Goal: Task Accomplishment & Management: Complete application form

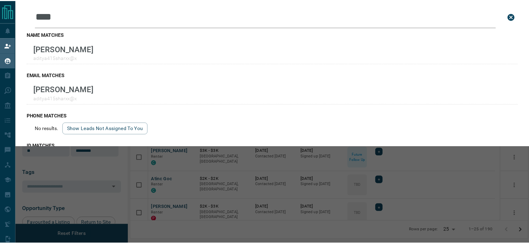
scroll to position [176, 396]
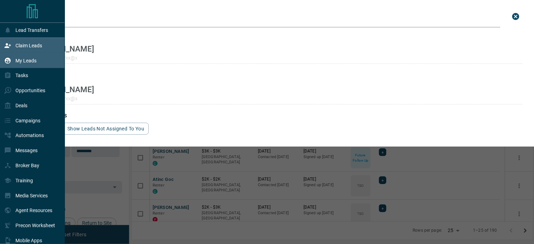
click at [18, 43] on p "Claim Leads" at bounding box center [28, 46] width 27 height 6
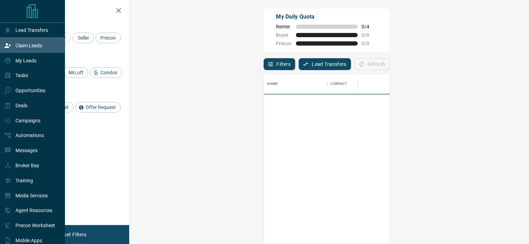
scroll to position [179, 379]
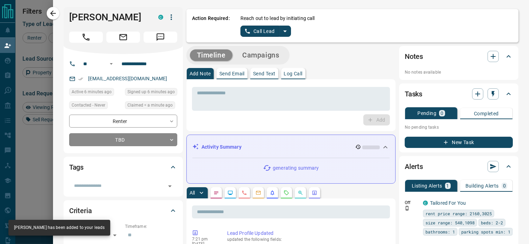
click at [286, 76] on p "Log Call" at bounding box center [293, 73] width 19 height 5
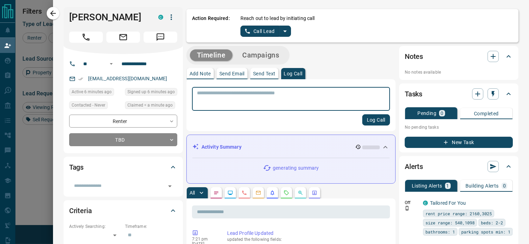
click at [267, 92] on textarea at bounding box center [291, 99] width 188 height 18
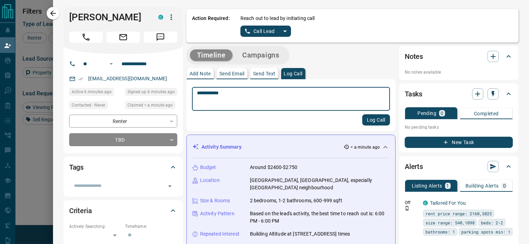
type textarea "**********"
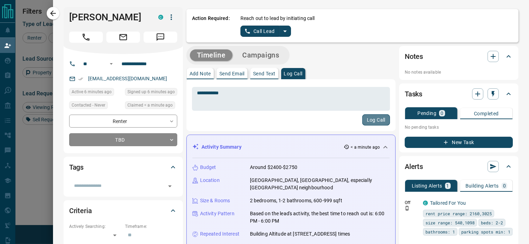
click at [364, 117] on button "Log Call" at bounding box center [376, 119] width 28 height 11
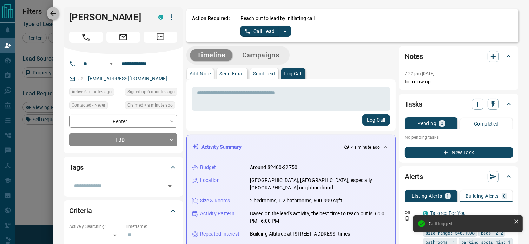
drag, startPoint x: 51, startPoint y: 15, endPoint x: 162, endPoint y: 45, distance: 114.9
click at [51, 15] on icon "button" at bounding box center [53, 13] width 8 height 8
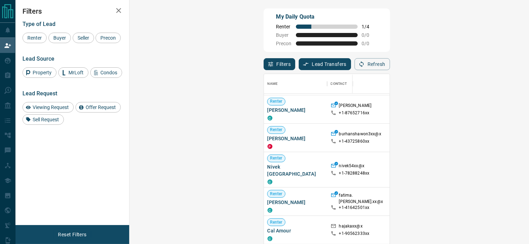
scroll to position [386, 0]
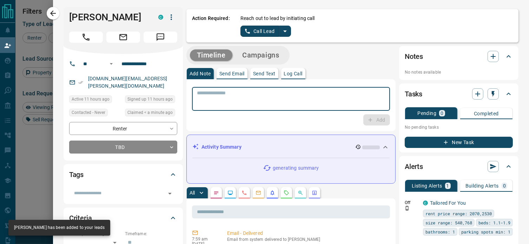
click at [224, 95] on textarea at bounding box center [291, 99] width 188 height 18
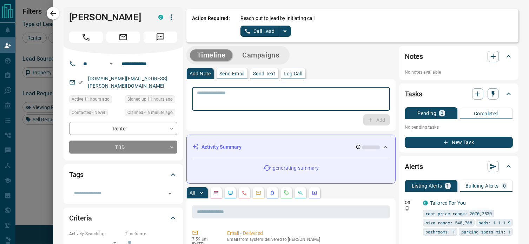
click at [285, 72] on p "Log Call" at bounding box center [293, 73] width 19 height 5
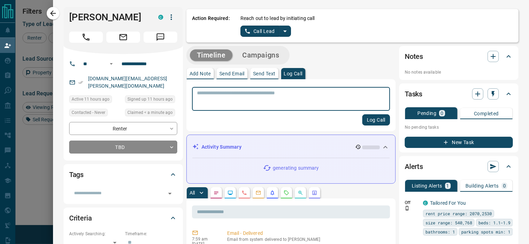
click at [250, 91] on textarea at bounding box center [291, 99] width 188 height 18
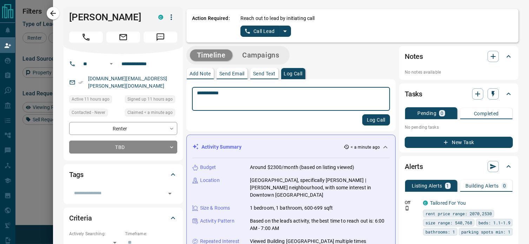
type textarea "**********"
click at [367, 117] on button "Log Call" at bounding box center [376, 119] width 28 height 11
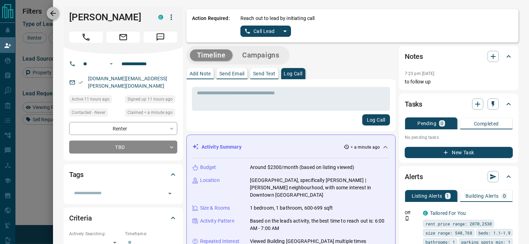
click at [59, 12] on button "button" at bounding box center [53, 13] width 13 height 13
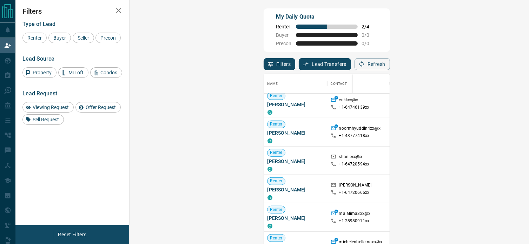
scroll to position [504, 0]
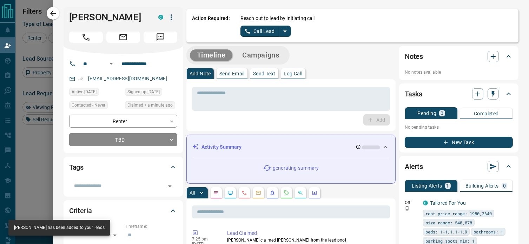
click at [293, 75] on p "Log Call" at bounding box center [293, 73] width 19 height 5
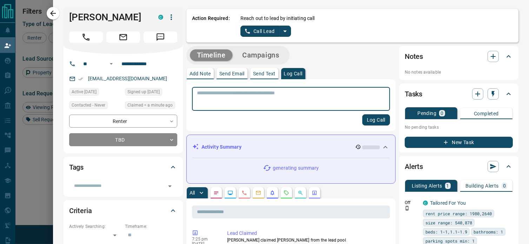
click at [278, 97] on textarea at bounding box center [291, 99] width 188 height 18
type textarea "**********"
click at [365, 119] on button "Log Call" at bounding box center [376, 119] width 28 height 11
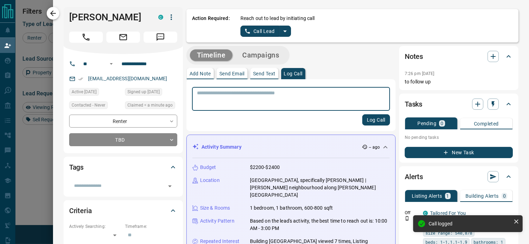
click at [49, 9] on button "button" at bounding box center [53, 13] width 13 height 13
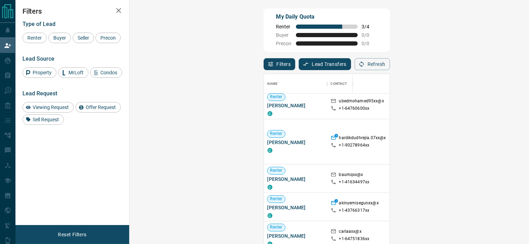
scroll to position [0, 0]
